Goal: Task Accomplishment & Management: Manage account settings

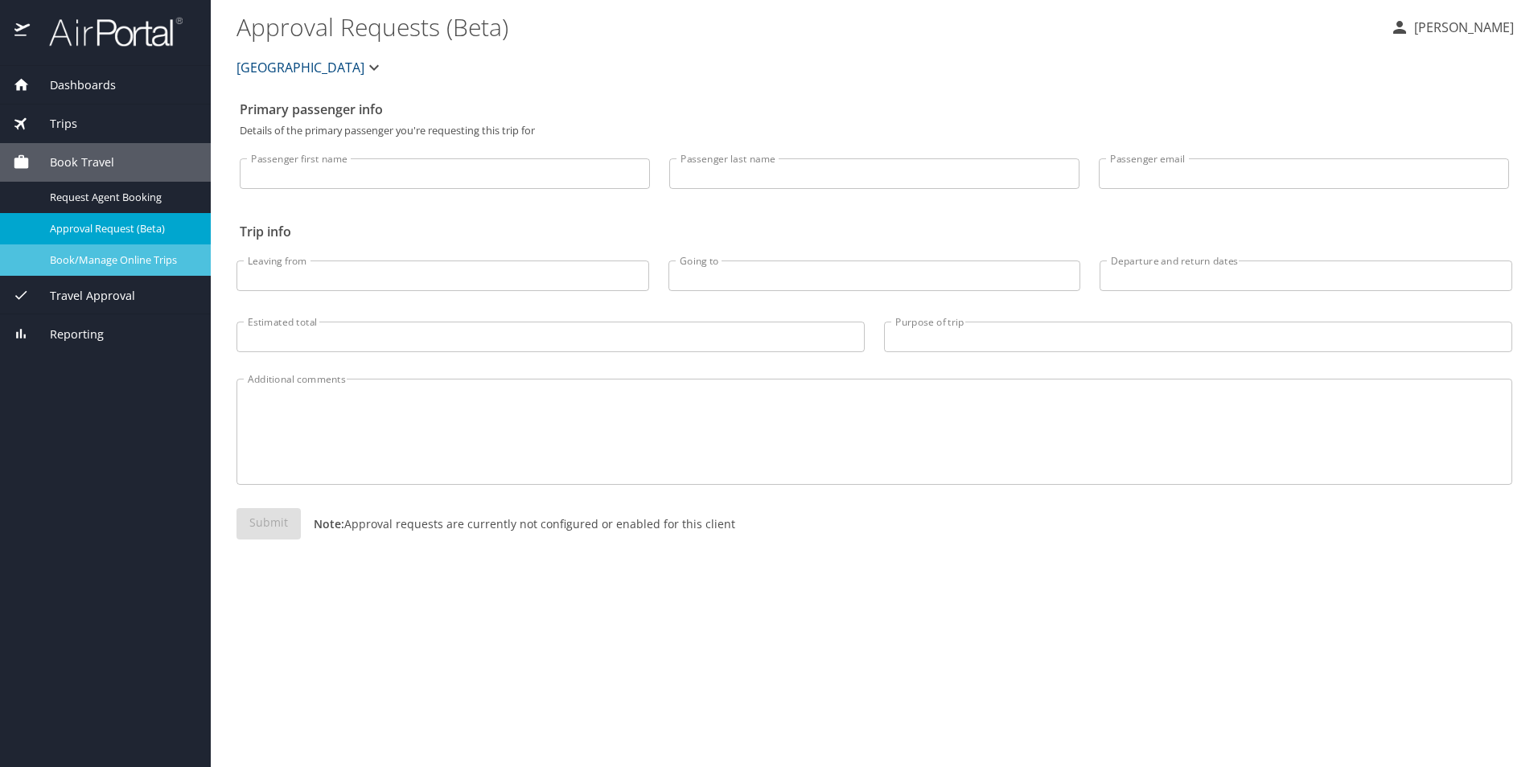
click at [151, 253] on span "Book/Manage Online Trips" at bounding box center [121, 260] width 142 height 15
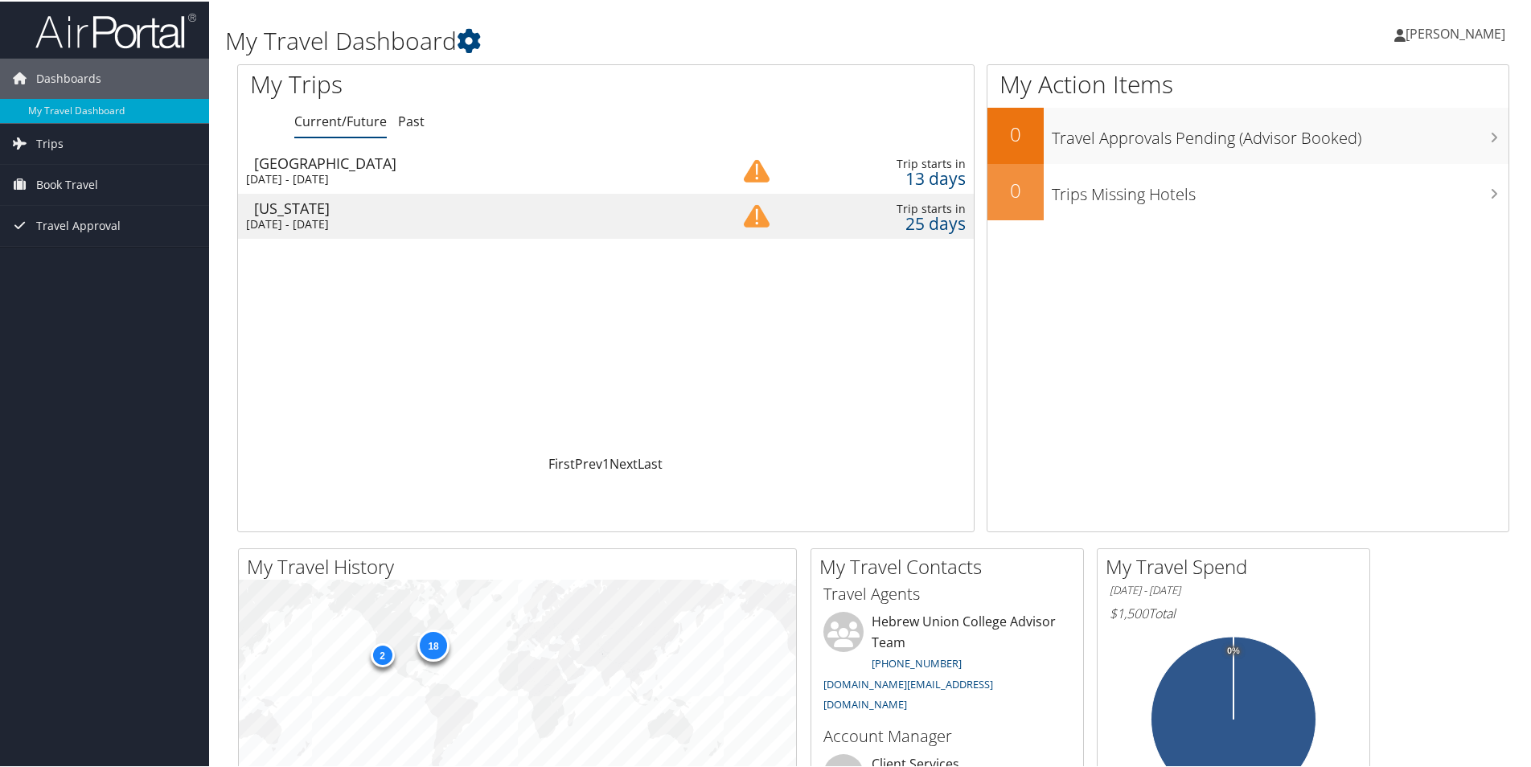
click at [1449, 35] on span "[PERSON_NAME]" at bounding box center [1456, 32] width 100 height 18
click at [1341, 270] on link "Sign Out" at bounding box center [1412, 262] width 179 height 27
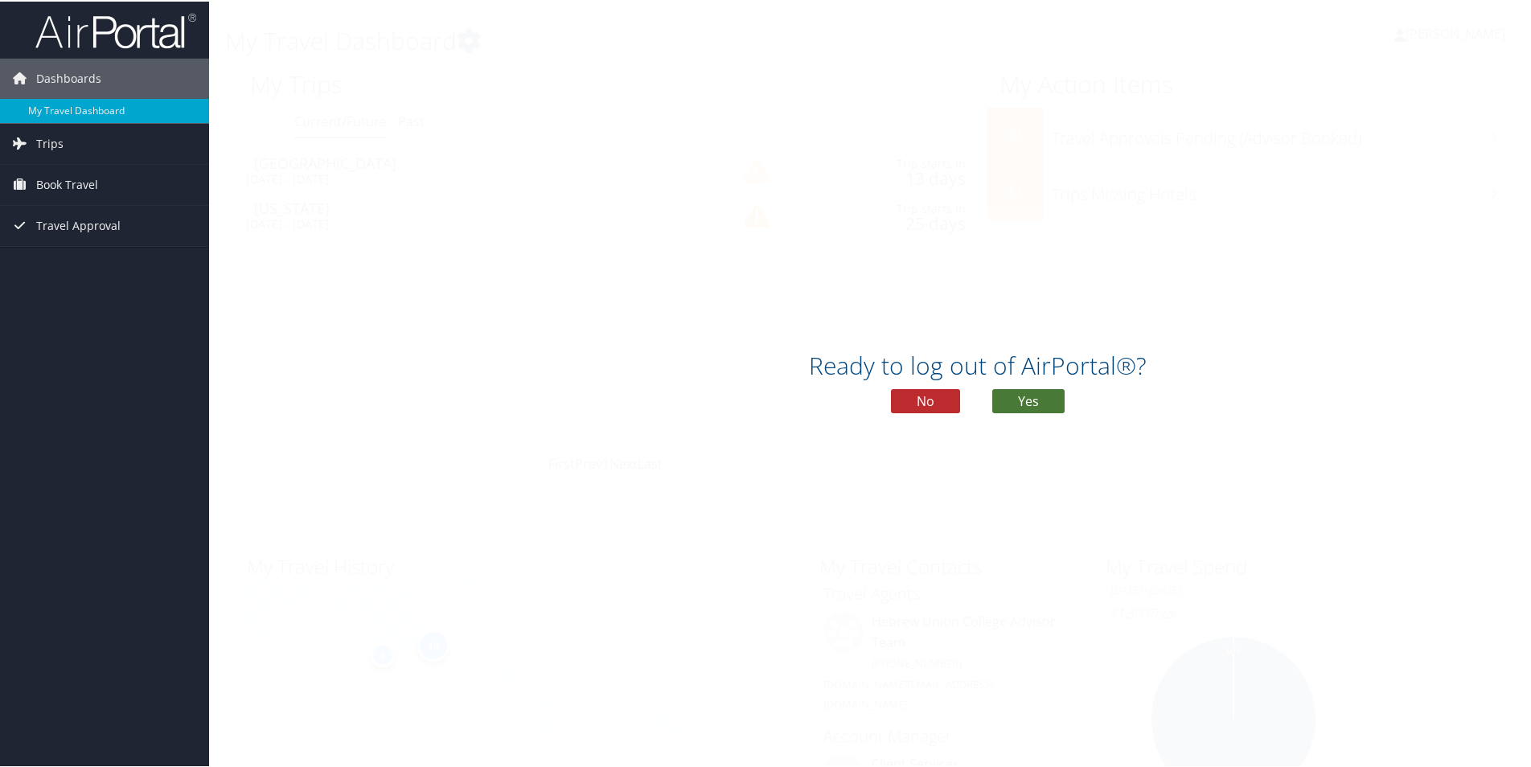
click at [1028, 403] on button "Yes" at bounding box center [1028, 400] width 72 height 24
